Goal: Task Accomplishment & Management: Use online tool/utility

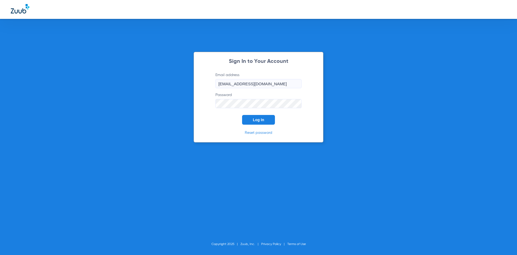
click at [270, 119] on button "Log In" at bounding box center [258, 120] width 33 height 10
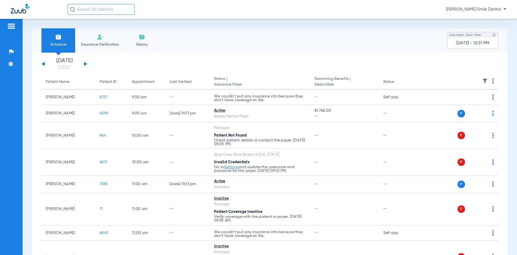
click at [124, 8] on input "text" at bounding box center [100, 9] width 67 height 11
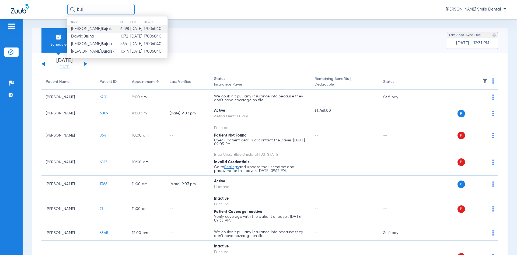
type input "buj"
click at [105, 26] on td "[PERSON_NAME] ak" at bounding box center [93, 29] width 53 height 8
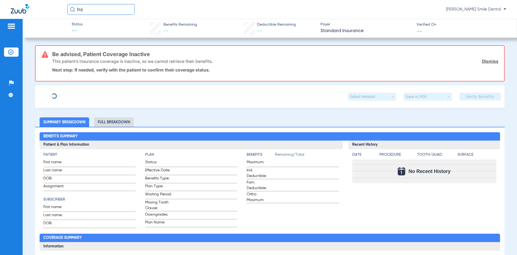
type input "NELY"
type input "[PERSON_NAME]"
type input "[DATE]"
type input "332683272"
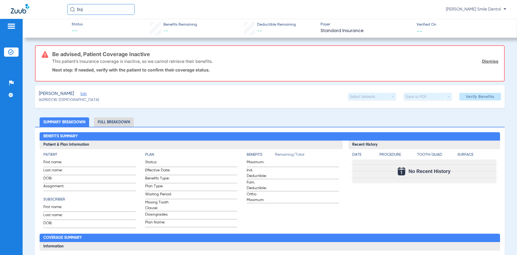
click at [81, 94] on span "Edit" at bounding box center [83, 94] width 5 height 5
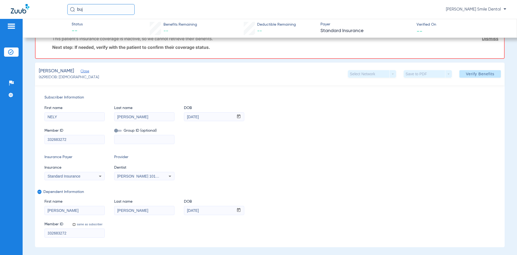
scroll to position [54, 0]
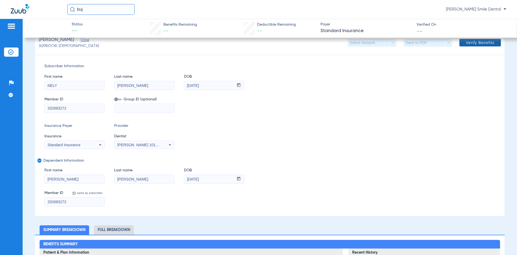
click at [466, 44] on span "Verify Benefits" at bounding box center [480, 42] width 29 height 4
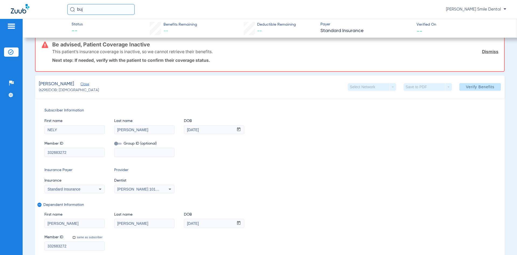
scroll to position [0, 0]
